Goal: Find specific fact

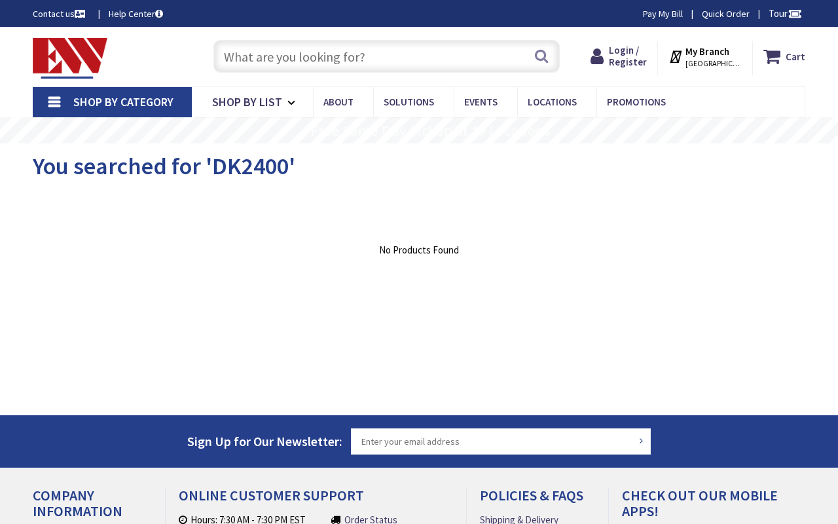
type input "[GEOGRAPHIC_DATA] Reflecting Pool, [STREET_ADDRESS][US_STATE]"
